Goal: Transaction & Acquisition: Book appointment/travel/reservation

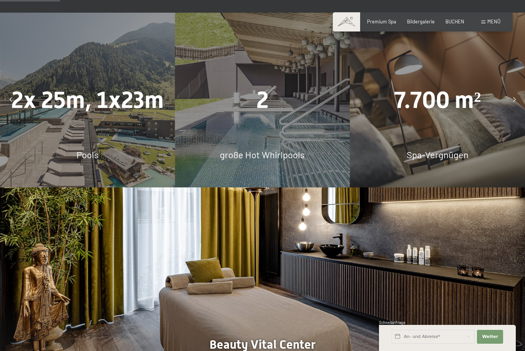
scroll to position [529, 0]
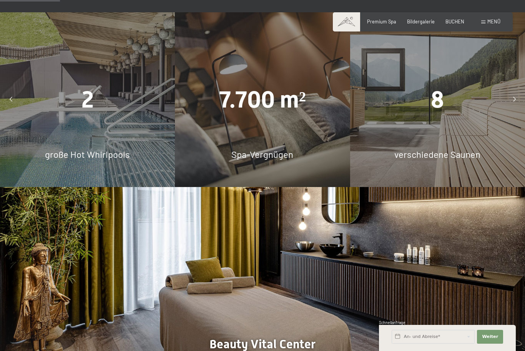
click at [515, 102] on icon at bounding box center [514, 99] width 3 height 5
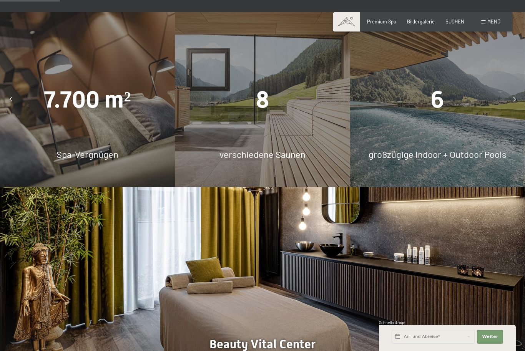
click at [514, 102] on icon at bounding box center [514, 99] width 3 height 5
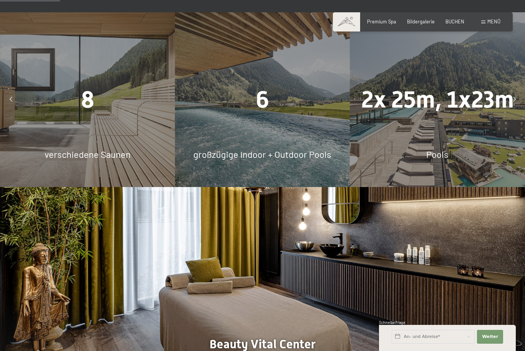
click at [78, 145] on div "8 verschiedene Saunen" at bounding box center [87, 99] width 175 height 175
click at [59, 116] on div "8" at bounding box center [87, 99] width 175 height 33
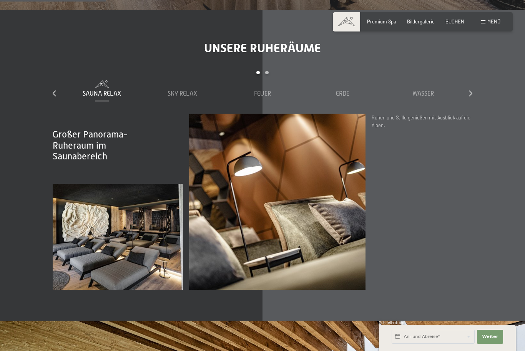
scroll to position [933, 0]
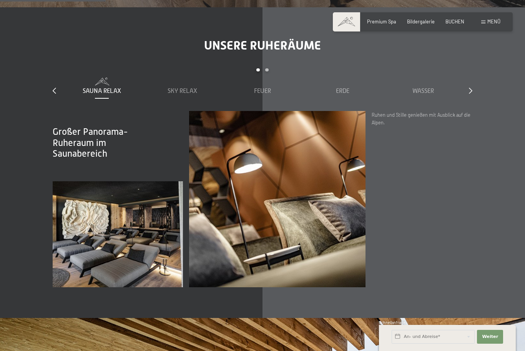
click at [179, 94] on span "Sky Relax" at bounding box center [182, 91] width 30 height 7
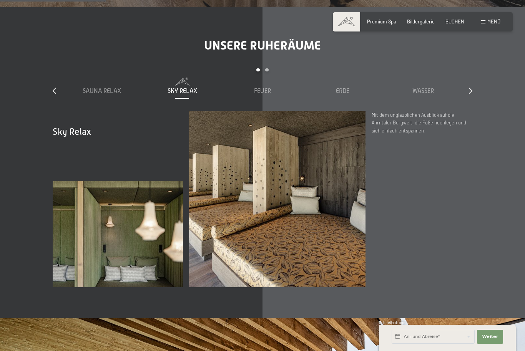
click at [264, 94] on span "Feuer" at bounding box center [262, 91] width 17 height 7
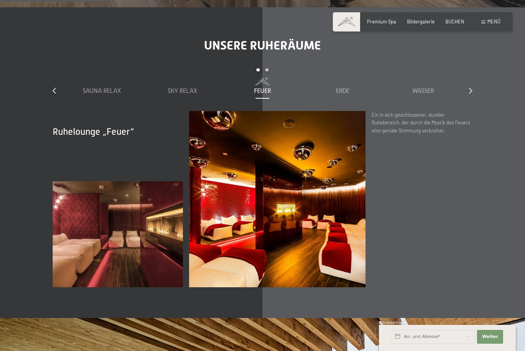
click at [342, 94] on span "Erde" at bounding box center [342, 91] width 13 height 7
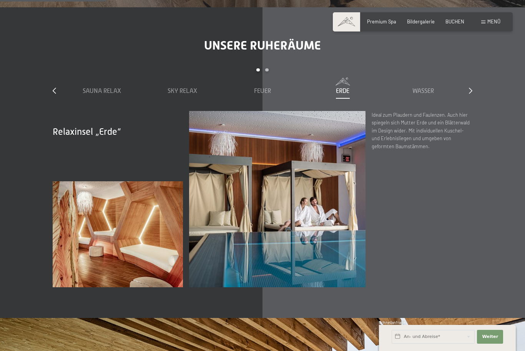
click at [423, 94] on span "Wasser" at bounding box center [423, 91] width 22 height 7
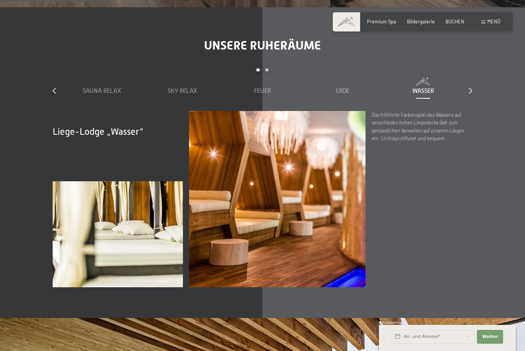
click at [471, 94] on icon at bounding box center [470, 91] width 3 height 6
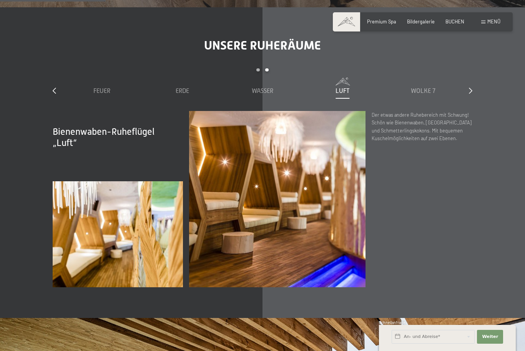
click at [471, 94] on icon at bounding box center [470, 91] width 3 height 6
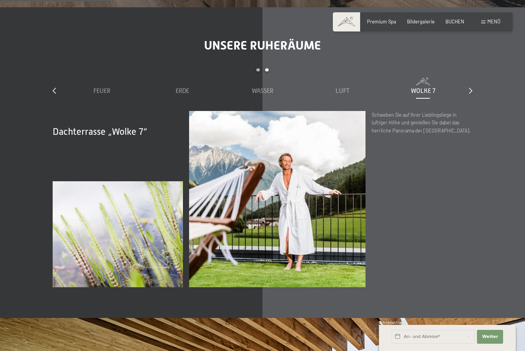
click at [469, 95] on div at bounding box center [470, 91] width 3 height 8
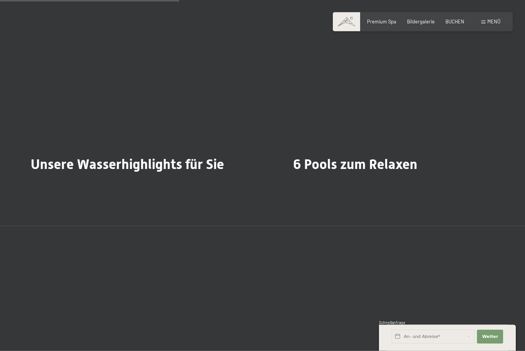
scroll to position [1579, 0]
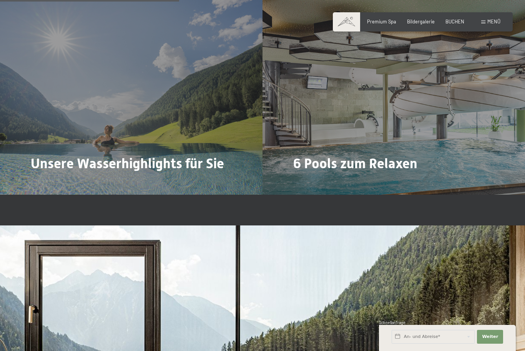
click at [46, 187] on span "Mehr dazu" at bounding box center [47, 184] width 26 height 7
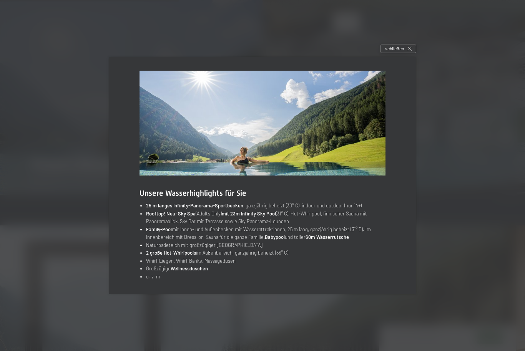
click at [410, 51] on icon at bounding box center [410, 49] width 4 height 4
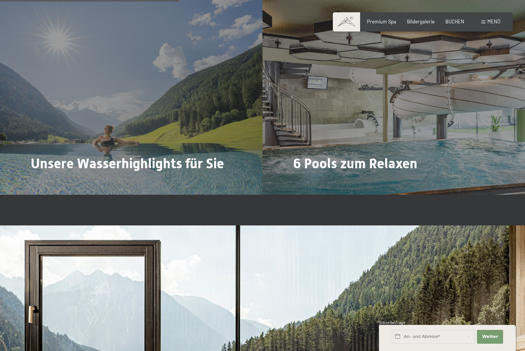
click at [307, 188] on span "Mehr dazu" at bounding box center [309, 184] width 26 height 7
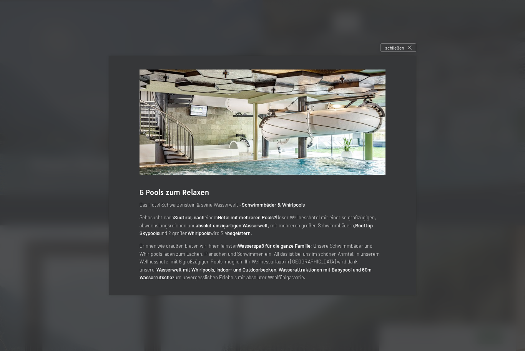
click at [411, 52] on div "schließen" at bounding box center [398, 47] width 36 height 8
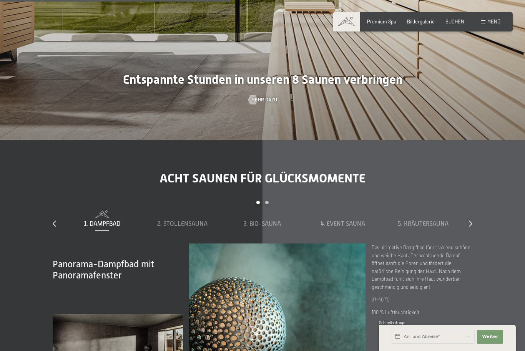
scroll to position [1995, 0]
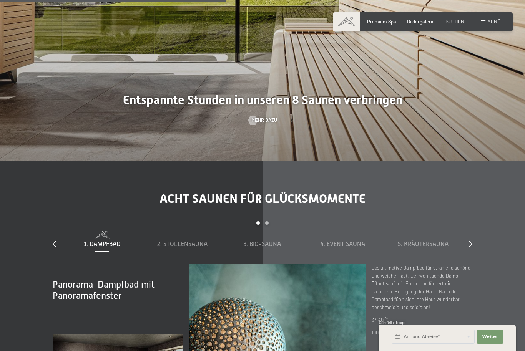
click at [260, 124] on span "Mehr dazu" at bounding box center [264, 120] width 26 height 7
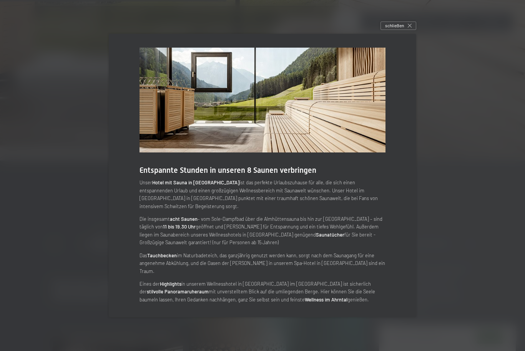
click at [409, 28] on icon at bounding box center [410, 26] width 4 height 4
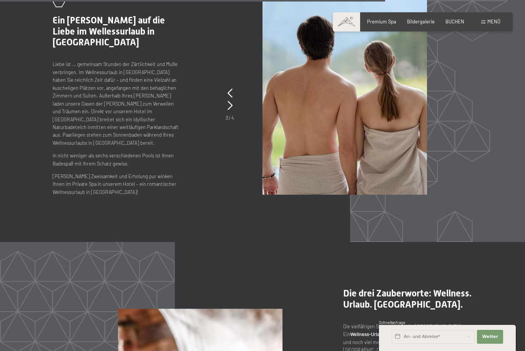
scroll to position [2950, 0]
click at [231, 110] on icon at bounding box center [229, 105] width 5 height 9
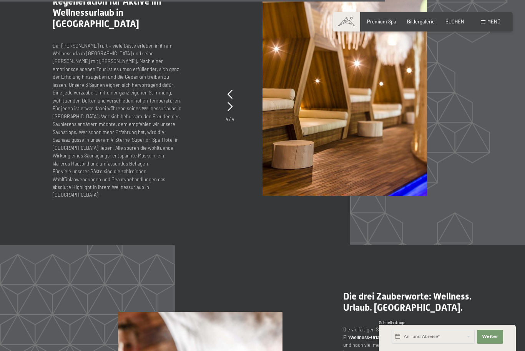
click at [229, 99] on icon at bounding box center [229, 94] width 5 height 9
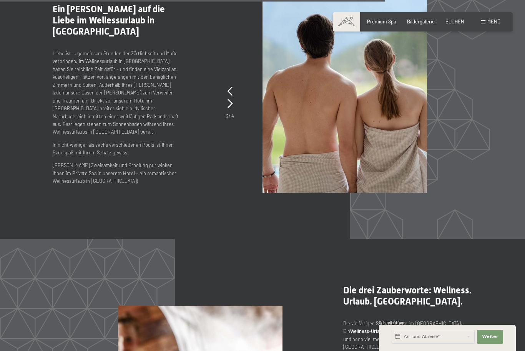
click at [227, 96] on icon at bounding box center [229, 91] width 5 height 9
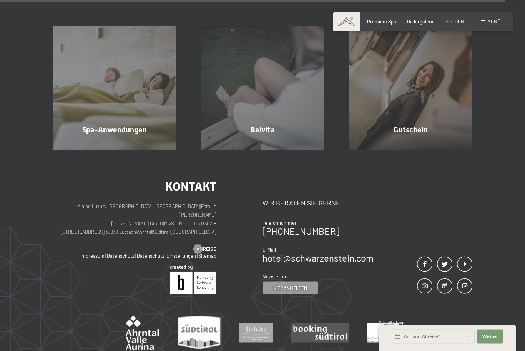
scroll to position [3925, 0]
click at [106, 149] on div "Spa-Anwendungen Mehr erfahren" at bounding box center [114, 87] width 148 height 123
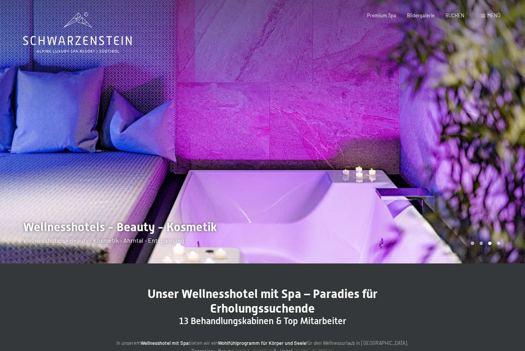
click at [485, 18] on div "Menü" at bounding box center [490, 15] width 19 height 7
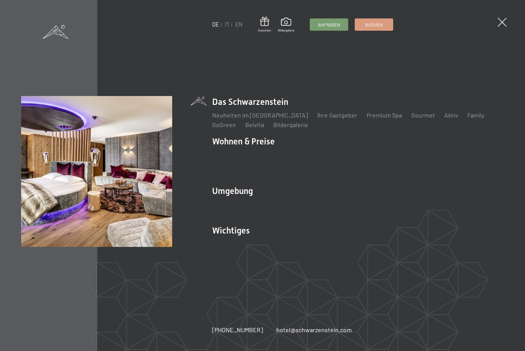
click at [336, 157] on link "Angebote" at bounding box center [338, 154] width 27 height 7
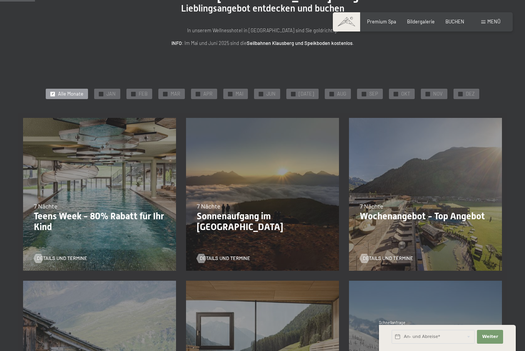
scroll to position [73, 0]
click at [428, 92] on div "✓ NOV" at bounding box center [434, 94] width 27 height 11
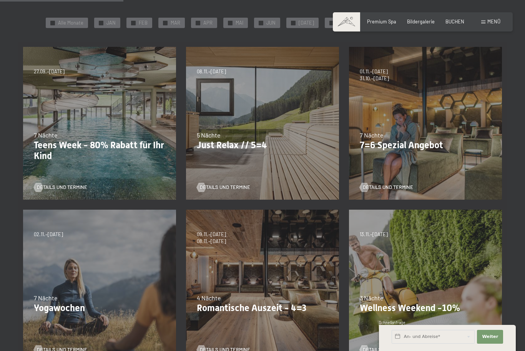
scroll to position [143, 0]
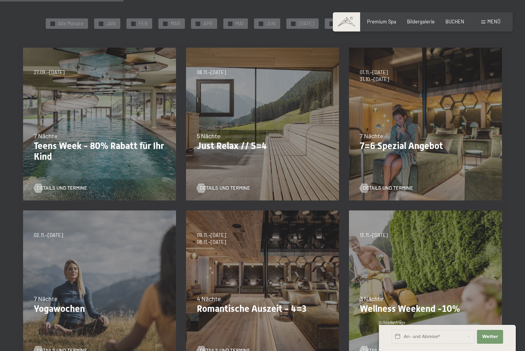
click at [367, 187] on div at bounding box center [363, 188] width 5 height 9
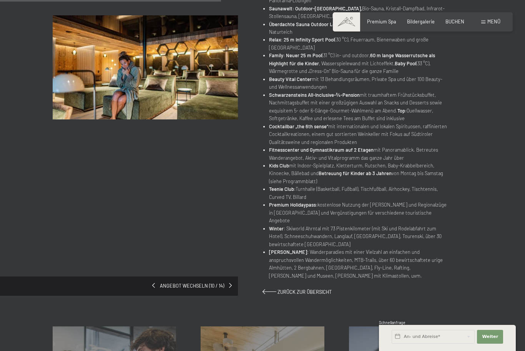
scroll to position [276, 0]
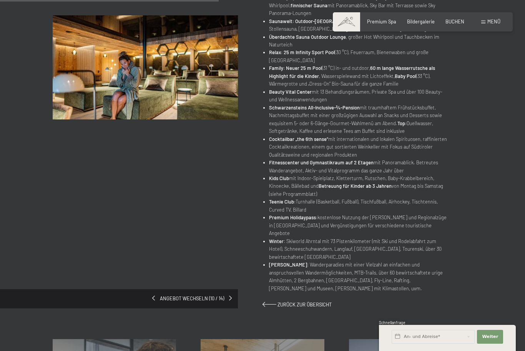
click at [154, 296] on span at bounding box center [153, 298] width 3 height 5
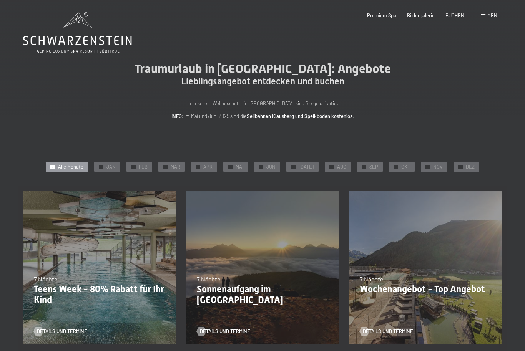
click at [429, 167] on div "✓ NOV" at bounding box center [434, 167] width 27 height 11
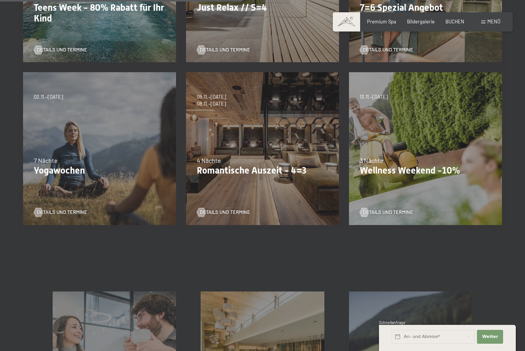
scroll to position [291, 0]
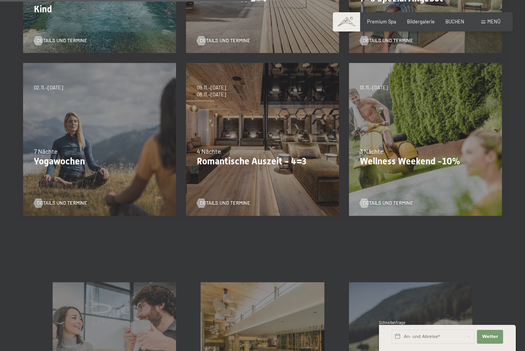
click at [41, 200] on div at bounding box center [38, 203] width 5 height 9
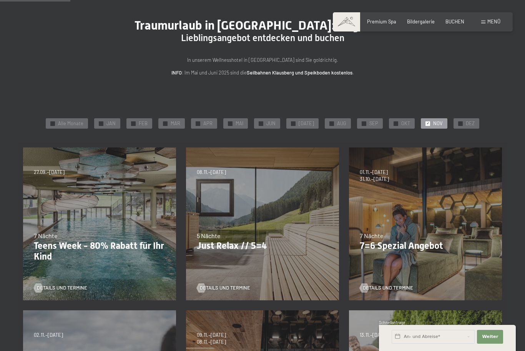
scroll to position [0, 0]
